Goal: Task Accomplishment & Management: Manage account settings

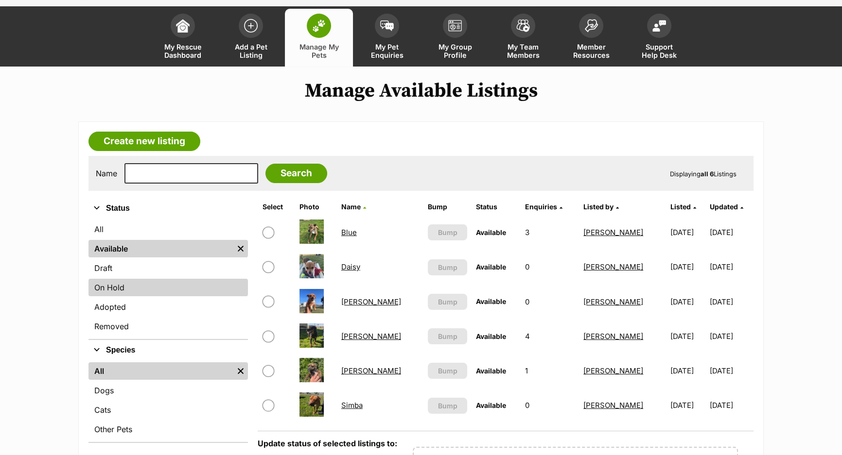
click at [145, 287] on link "On Hold" at bounding box center [167, 287] width 159 height 17
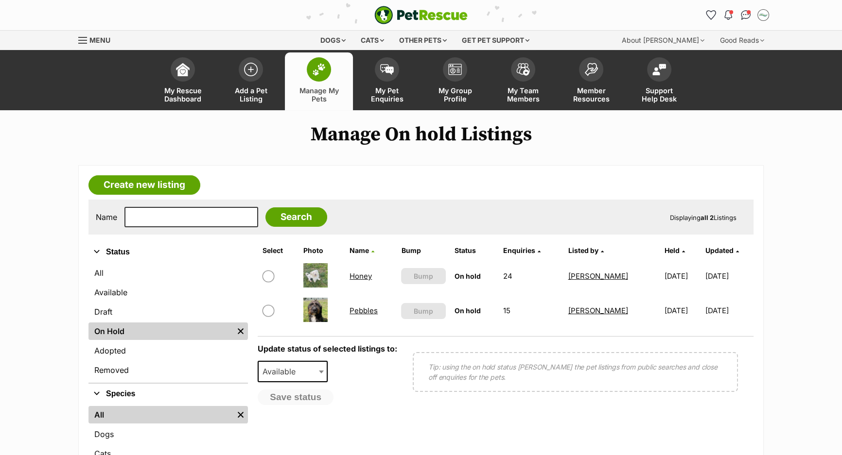
click at [363, 274] on link "Honey" at bounding box center [360, 276] width 22 height 9
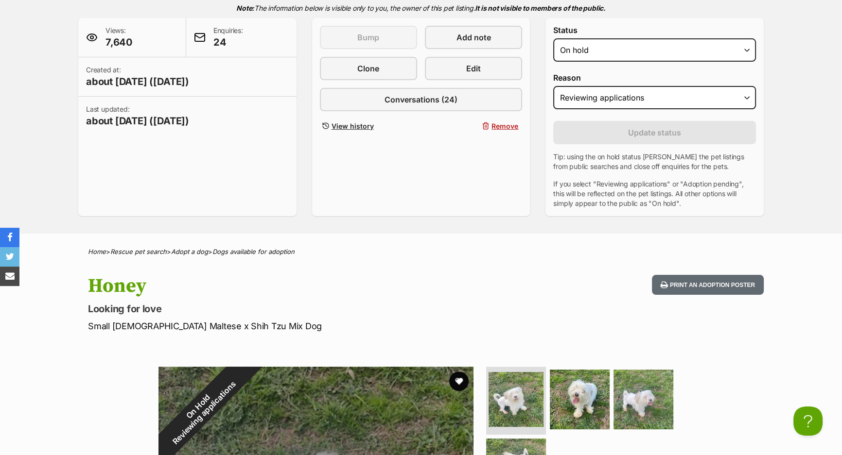
scroll to position [44, 0]
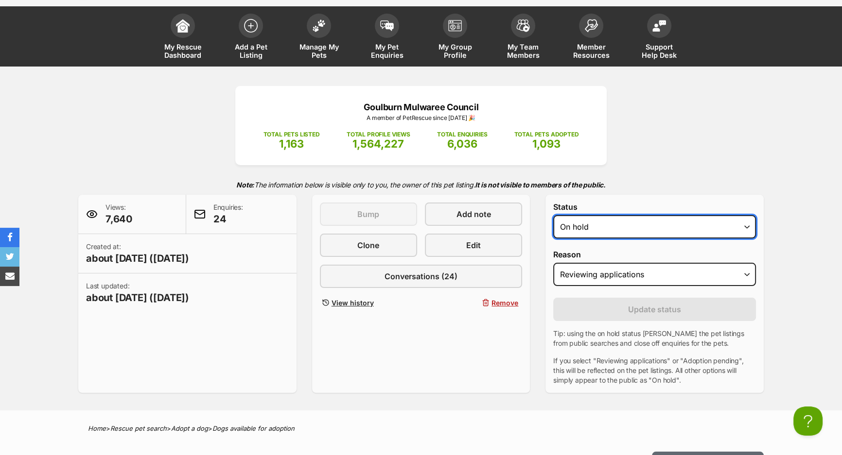
click at [590, 221] on select "Draft - not available as listing has enquires Available On hold Adopted" at bounding box center [654, 226] width 203 height 23
select select "rehomed"
click at [553, 215] on select "Draft - not available as listing has enquires Available On hold Adopted" at bounding box center [654, 226] width 203 height 23
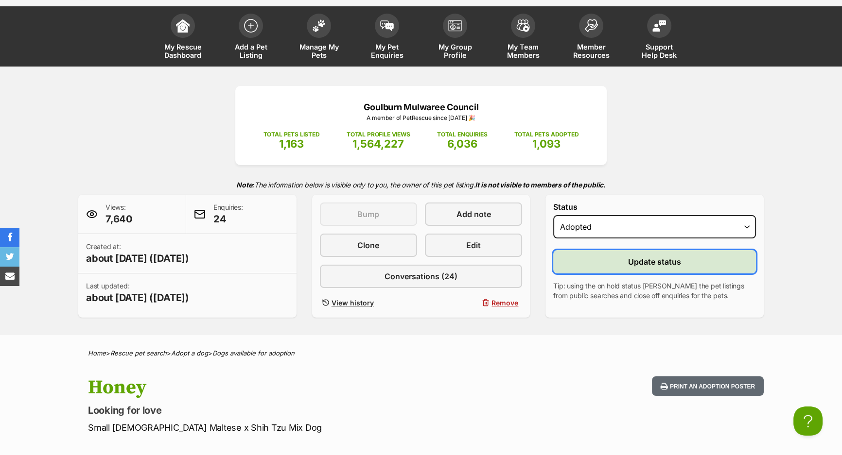
click at [604, 272] on button "Update status" at bounding box center [654, 261] width 203 height 23
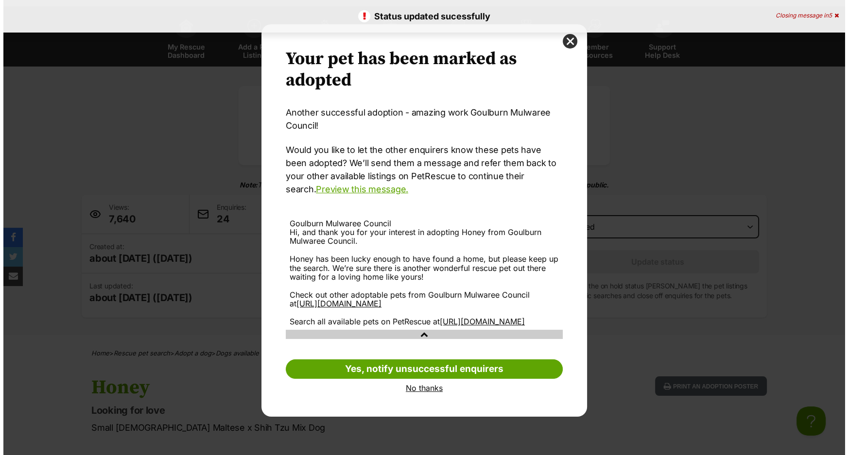
scroll to position [0, 0]
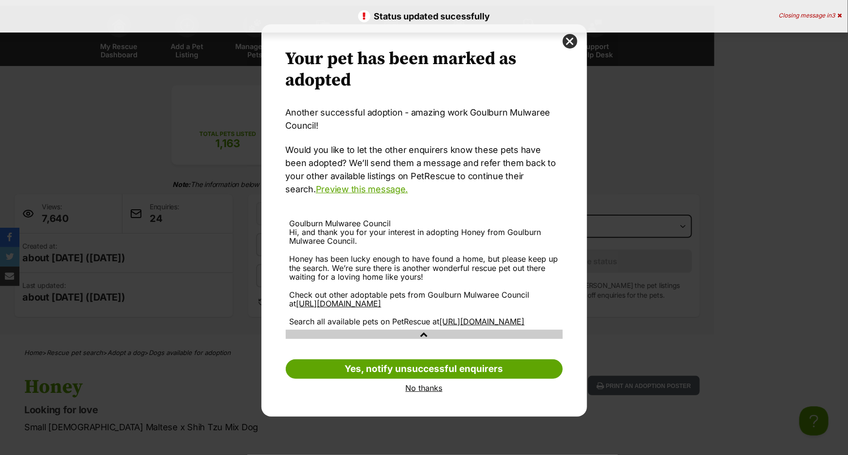
click at [418, 393] on link "No thanks" at bounding box center [424, 388] width 277 height 9
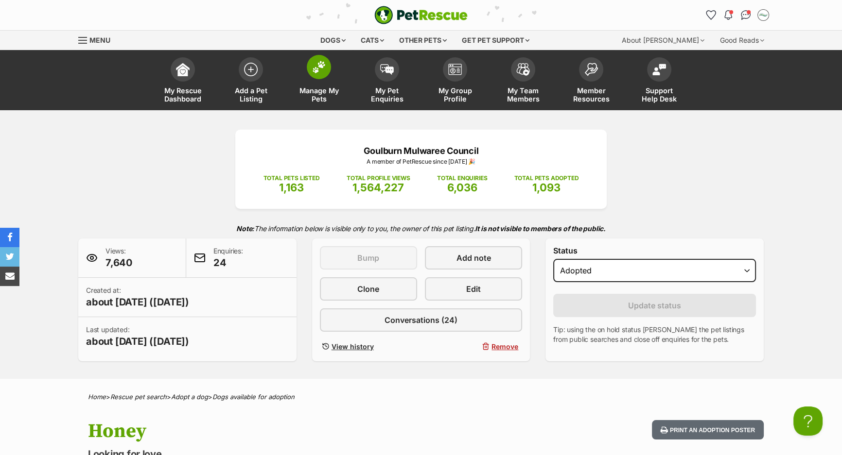
click at [321, 72] on img at bounding box center [319, 67] width 14 height 13
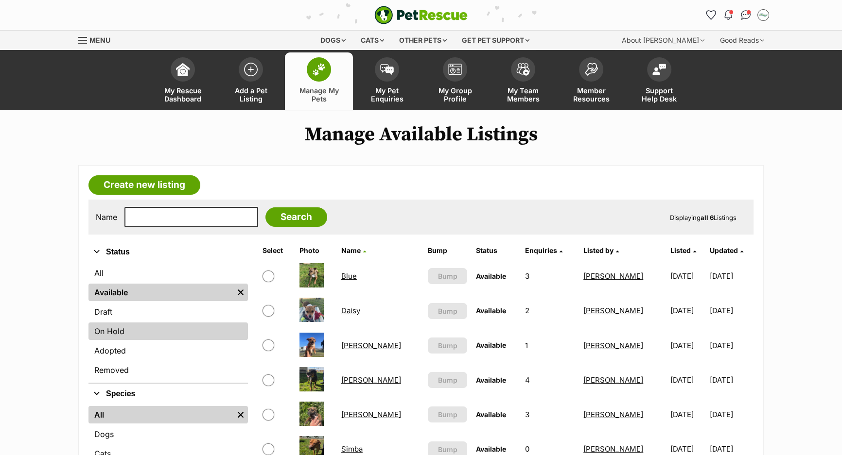
click at [167, 329] on link "On Hold" at bounding box center [167, 331] width 159 height 17
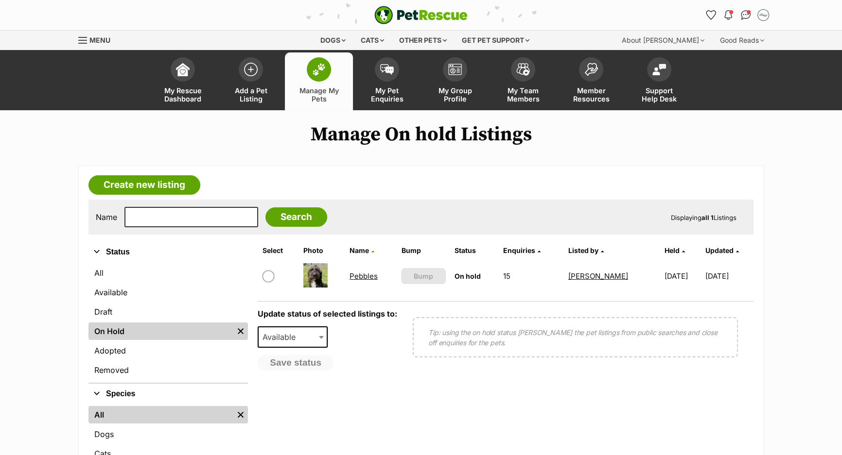
click at [369, 272] on link "Pebbles" at bounding box center [363, 276] width 28 height 9
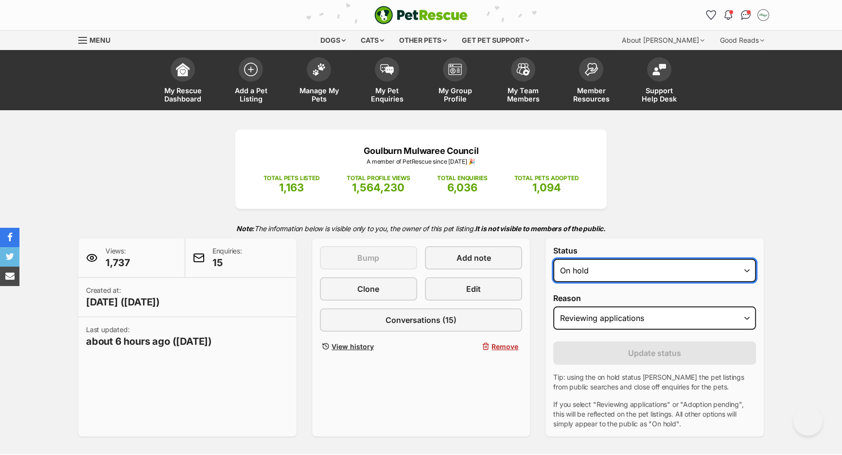
drag, startPoint x: 577, startPoint y: 267, endPoint x: 577, endPoint y: 279, distance: 12.1
click at [577, 267] on select "Draft - not available as listing has enquires Available On hold Adopted" at bounding box center [654, 270] width 203 height 23
select select "rehomed"
click at [553, 259] on select "Draft - not available as listing has enquires Available On hold Adopted" at bounding box center [654, 270] width 203 height 23
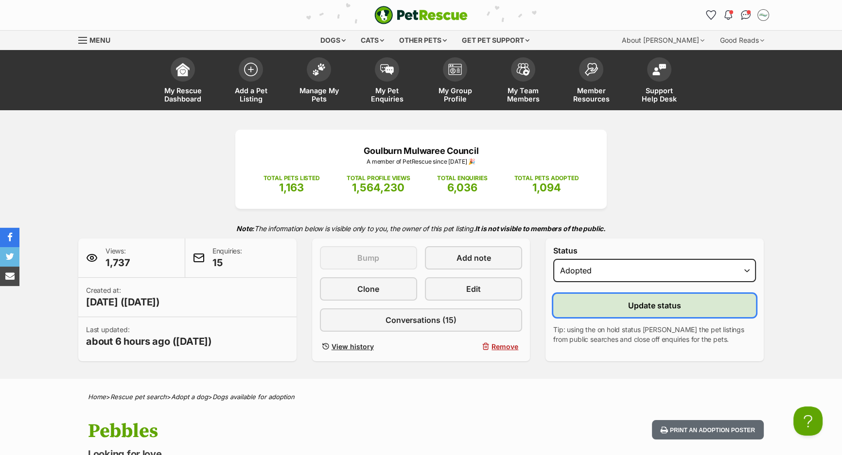
click at [602, 310] on button "Update status" at bounding box center [654, 305] width 203 height 23
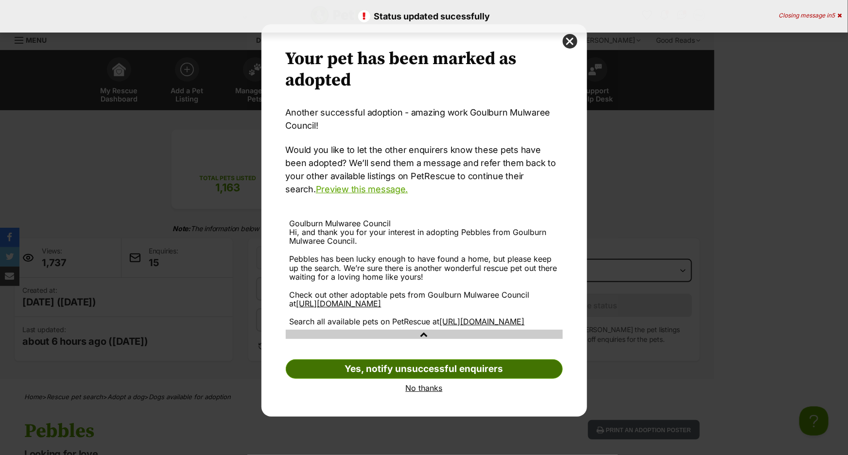
click at [457, 379] on link "Yes, notify unsuccessful enquirers" at bounding box center [424, 369] width 277 height 19
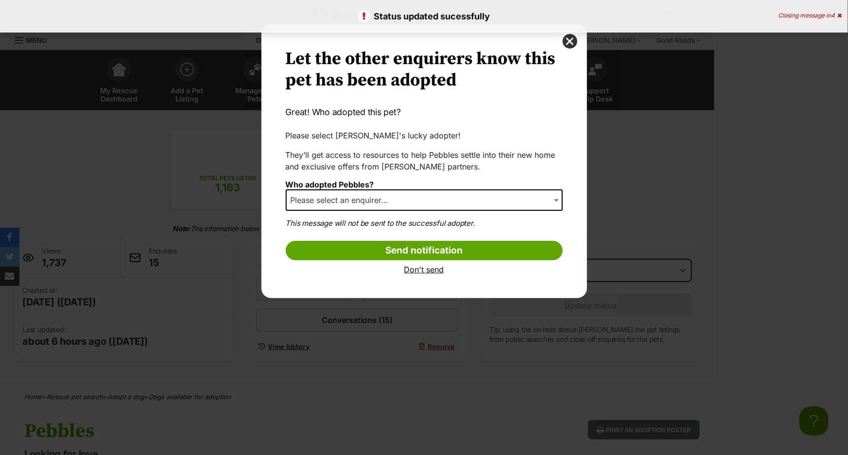
click at [375, 199] on span "Please select an enquirer..." at bounding box center [343, 200] width 112 height 14
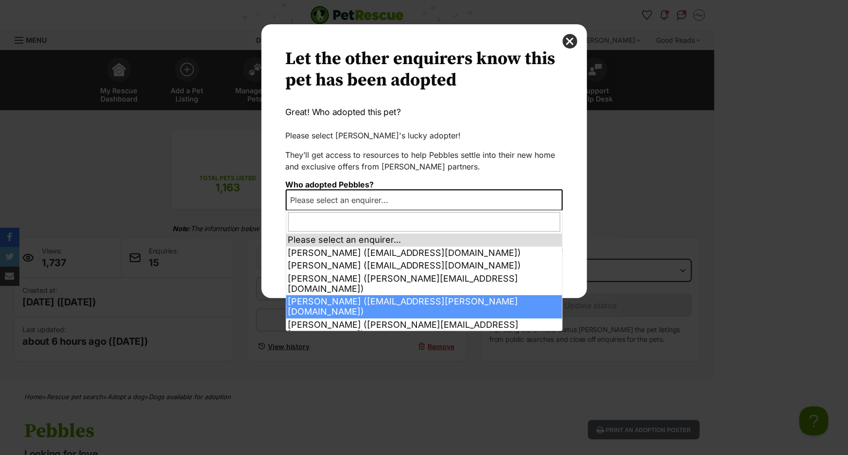
select select "2027378"
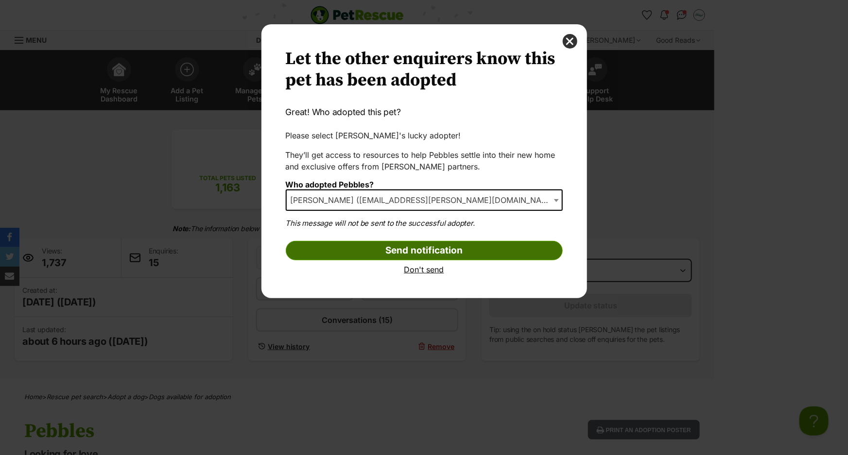
click at [376, 256] on input "Send notification" at bounding box center [424, 250] width 277 height 19
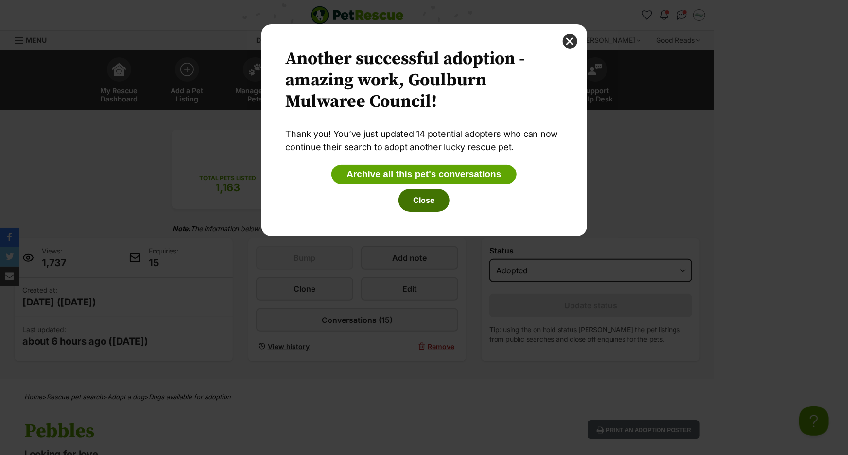
click at [439, 201] on button "Close" at bounding box center [423, 200] width 51 height 22
